Goal: Download file/media

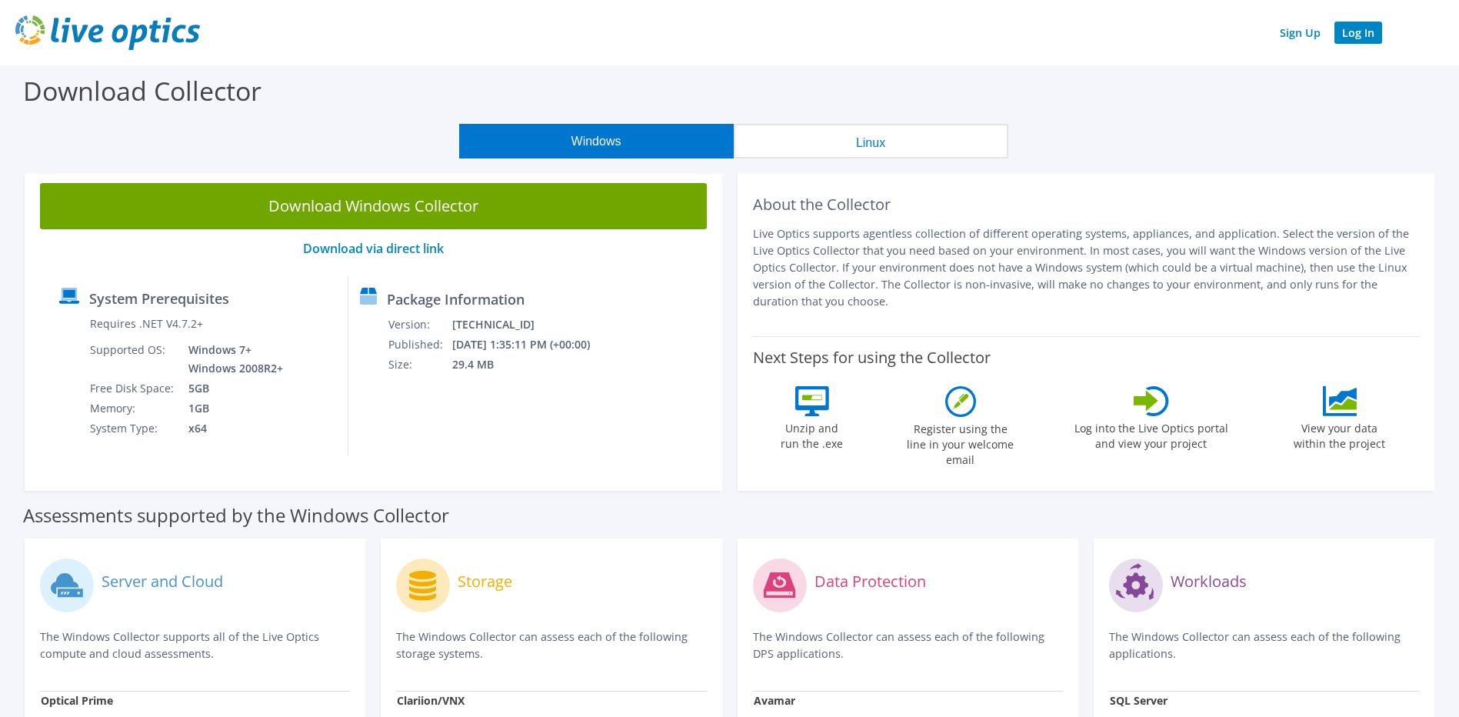
click at [1367, 35] on link "Log In" at bounding box center [1359, 33] width 48 height 22
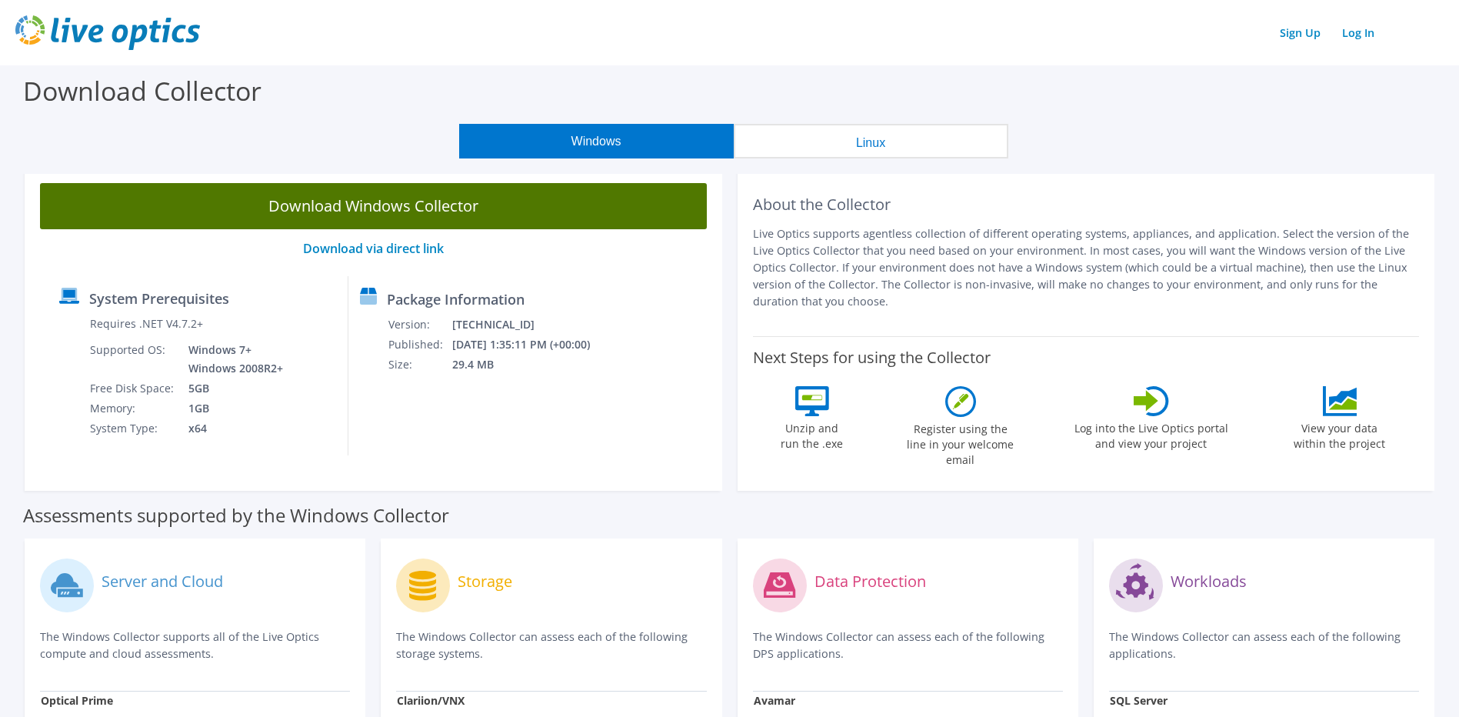
click at [381, 202] on link "Download Windows Collector" at bounding box center [373, 206] width 667 height 46
